Goal: Check status: Check status

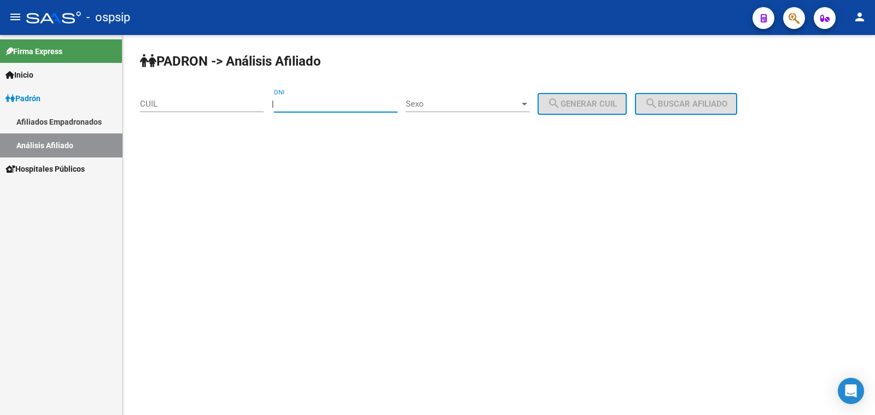
click at [321, 100] on input "DNI" at bounding box center [336, 104] width 124 height 10
paste input "36672268"
type input "36672268"
click at [454, 104] on span "Sexo" at bounding box center [463, 104] width 114 height 10
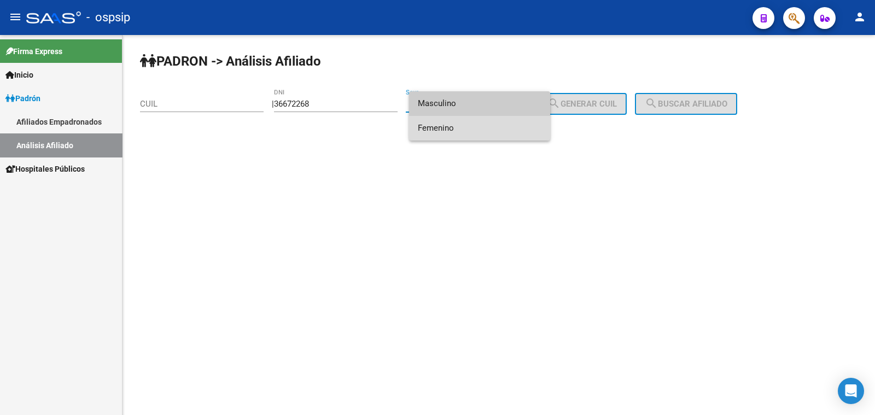
click at [473, 127] on span "Femenino" at bounding box center [480, 128] width 124 height 25
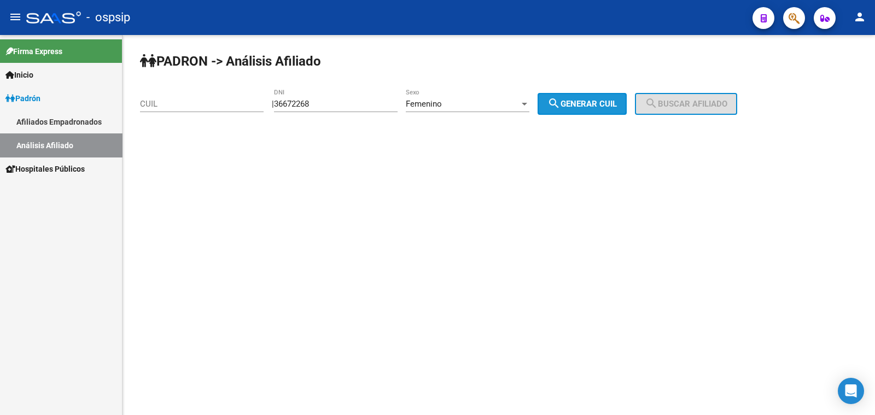
click at [561, 98] on mat-icon "search" at bounding box center [553, 103] width 13 height 13
type input "27-36672268-3"
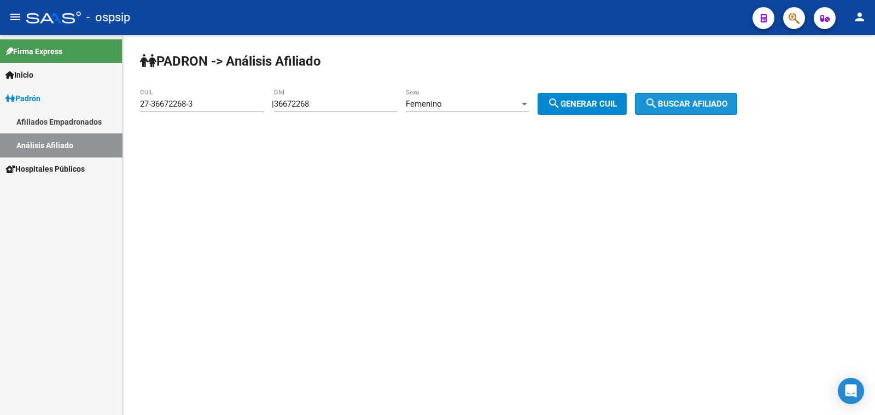
click at [658, 100] on mat-icon "search" at bounding box center [651, 103] width 13 height 13
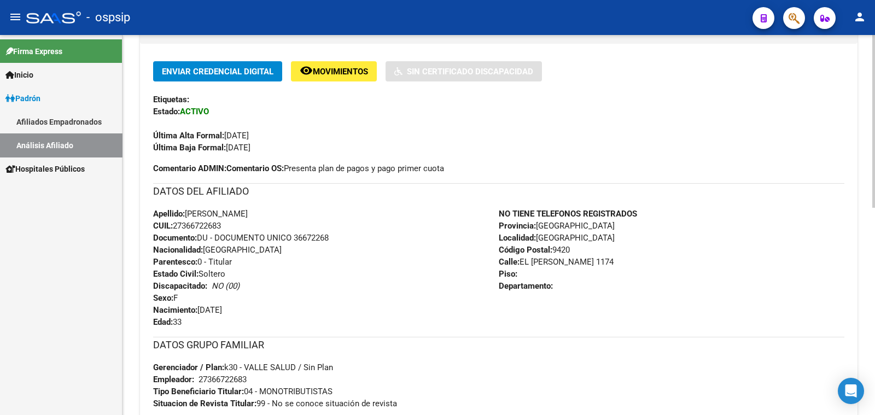
scroll to position [273, 0]
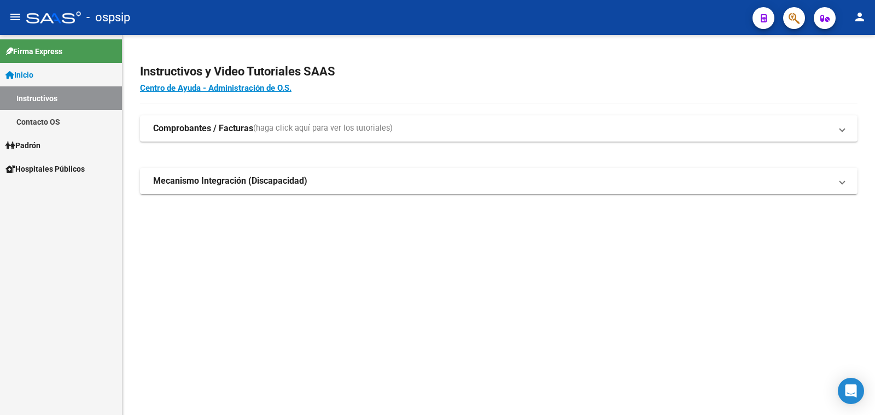
click at [22, 144] on span "Padrón" at bounding box center [22, 145] width 35 height 12
click at [28, 143] on span "Padrón" at bounding box center [22, 145] width 35 height 12
click at [41, 190] on link "Análisis Afiliado" at bounding box center [61, 192] width 122 height 24
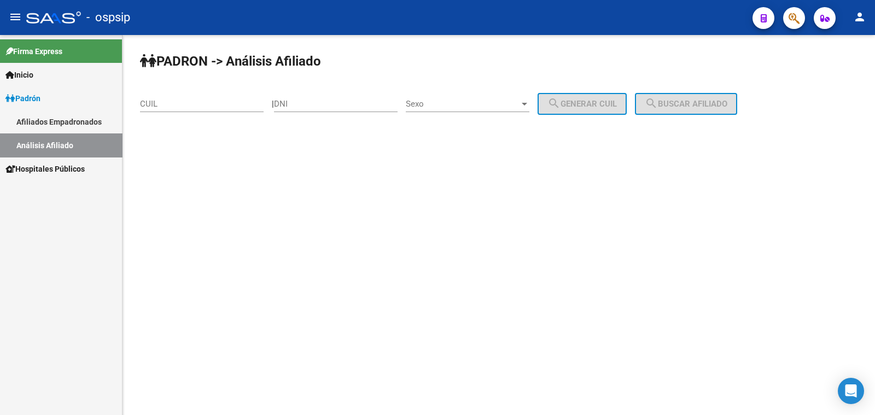
click at [310, 100] on input "DNI" at bounding box center [336, 104] width 124 height 10
paste input "32007068"
type input "32007068"
click at [476, 101] on span "Sexo" at bounding box center [463, 104] width 114 height 10
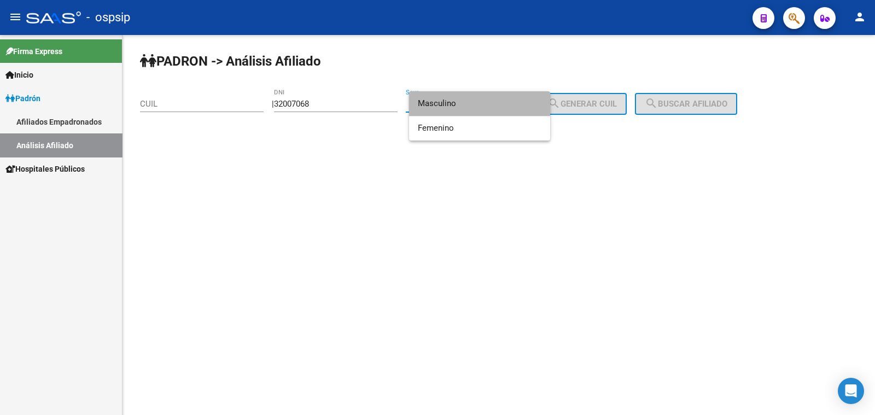
click at [476, 101] on span "Masculino" at bounding box center [480, 103] width 124 height 25
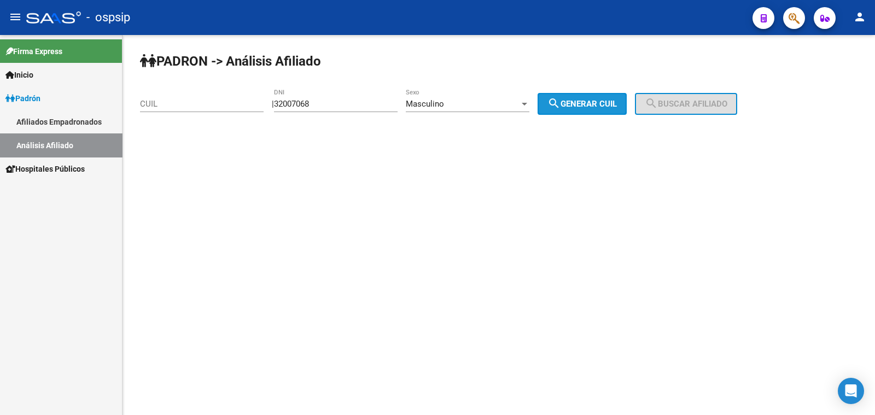
click at [592, 100] on span "search Generar CUIL" at bounding box center [581, 104] width 69 height 10
type input "20-32007068-7"
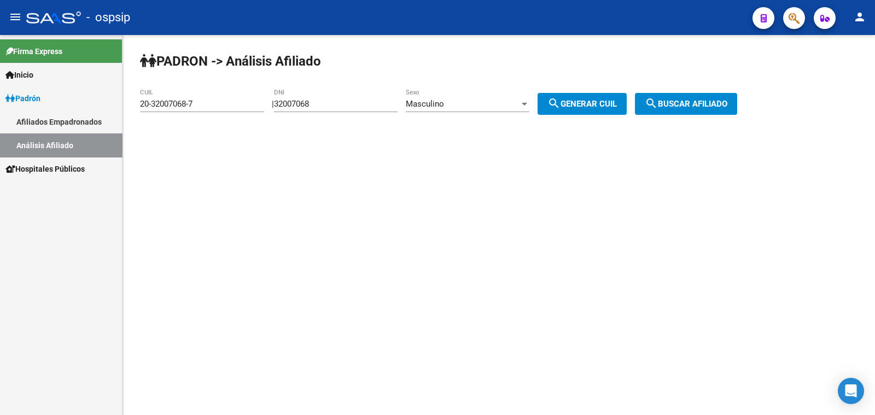
click at [715, 100] on span "search Buscar afiliado" at bounding box center [686, 104] width 83 height 10
